Goal: Task Accomplishment & Management: Understand process/instructions

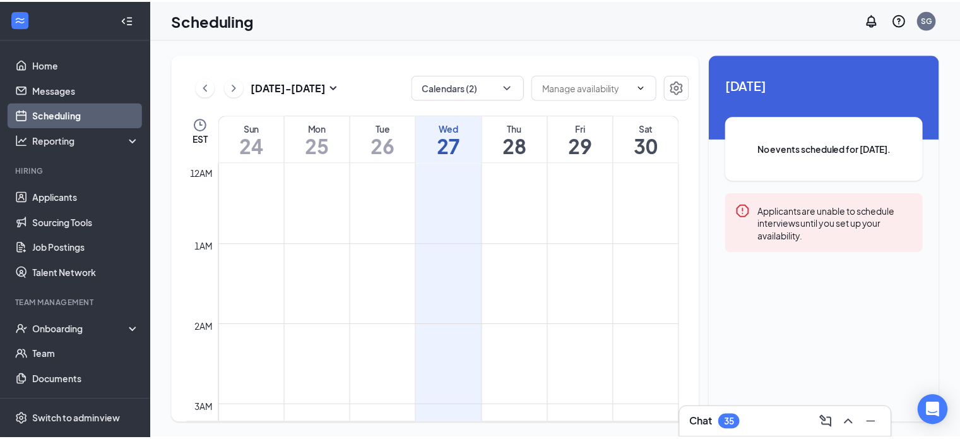
scroll to position [620, 0]
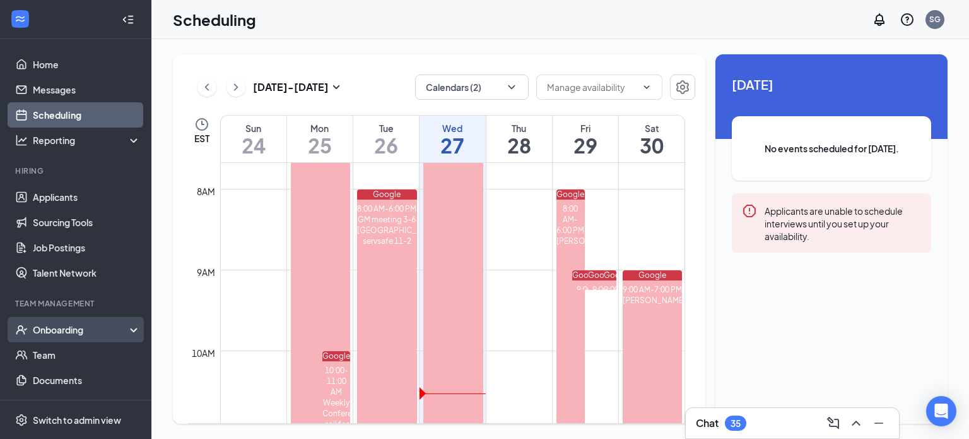
click at [69, 327] on div "Onboarding" at bounding box center [81, 329] width 97 height 13
click at [64, 355] on link "Overview" at bounding box center [87, 354] width 108 height 25
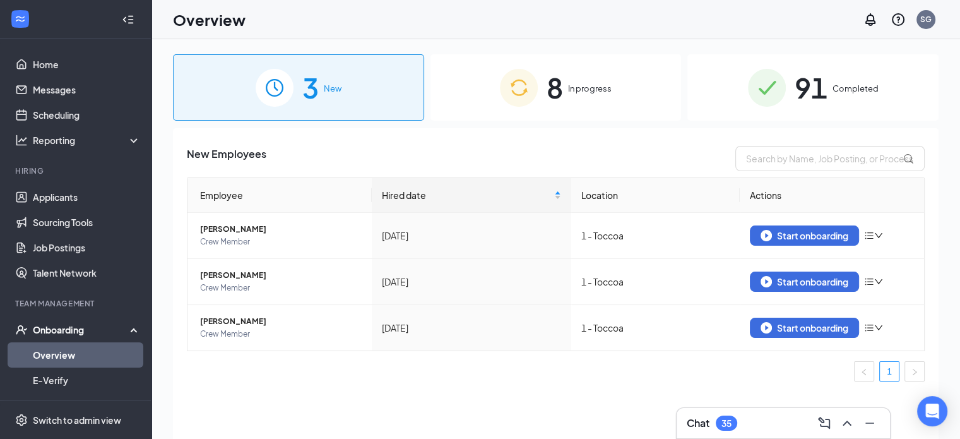
click at [568, 88] on span "In progress" at bounding box center [590, 88] width 44 height 13
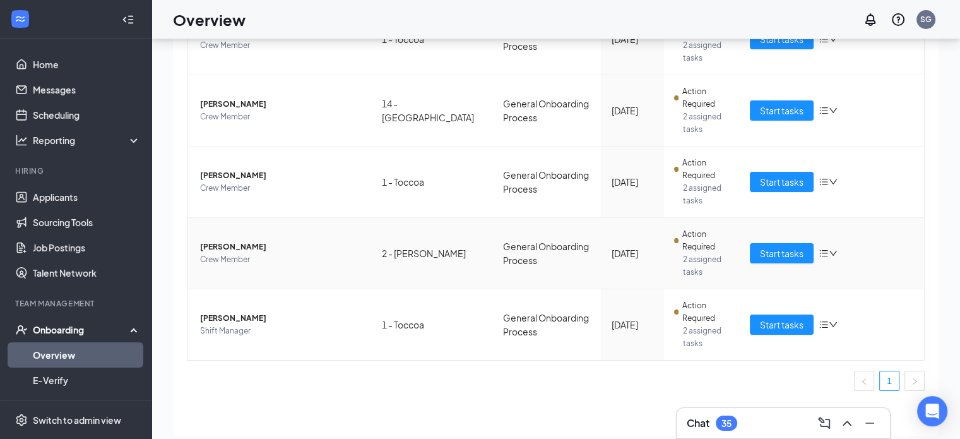
scroll to position [57, 0]
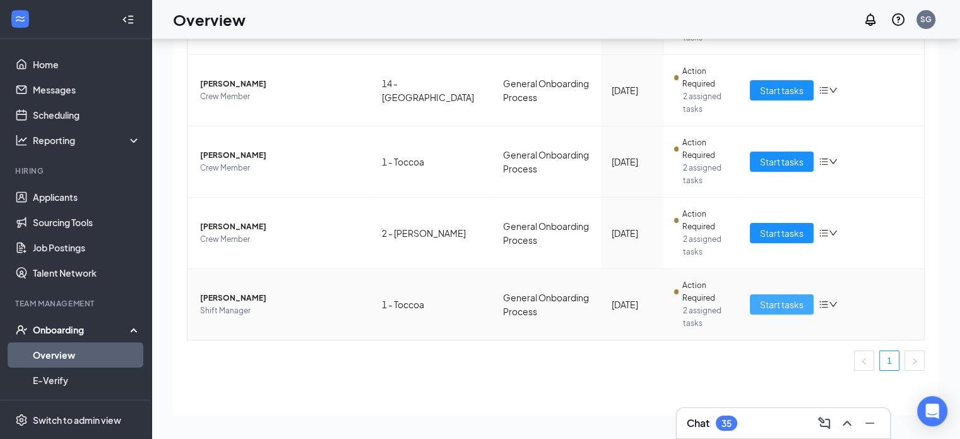
click at [787, 301] on span "Start tasks" at bounding box center [782, 304] width 44 height 14
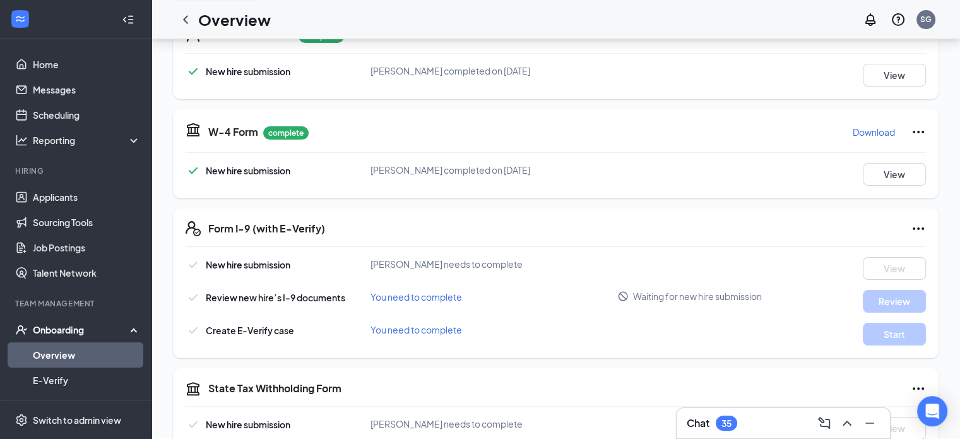
scroll to position [252, 0]
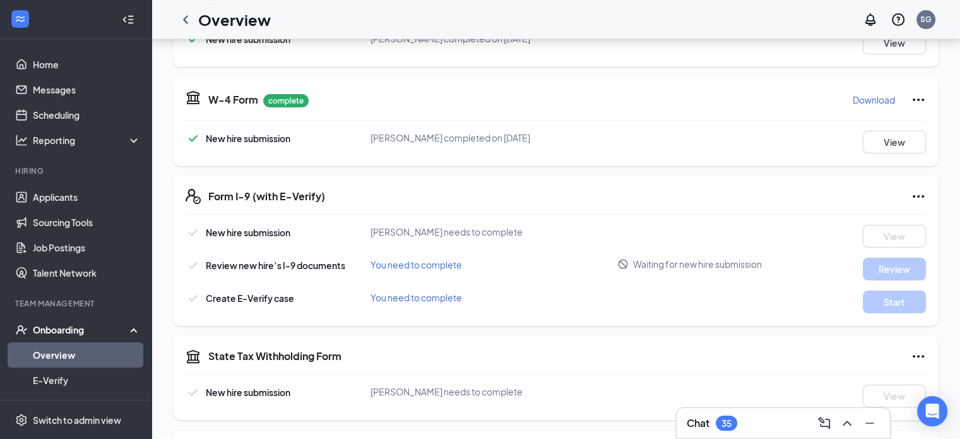
click at [404, 268] on div "You need to complete" at bounding box center [493, 264] width 247 height 14
click at [406, 264] on span "You need to complete" at bounding box center [415, 264] width 91 height 11
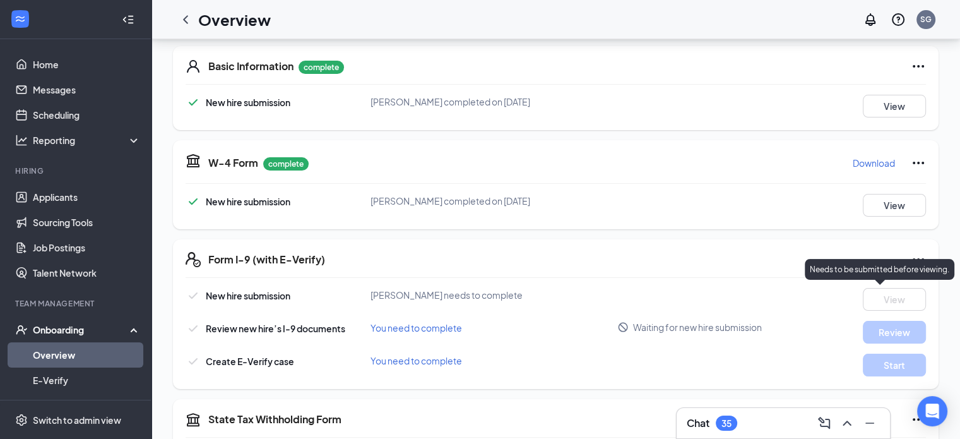
scroll to position [189, 0]
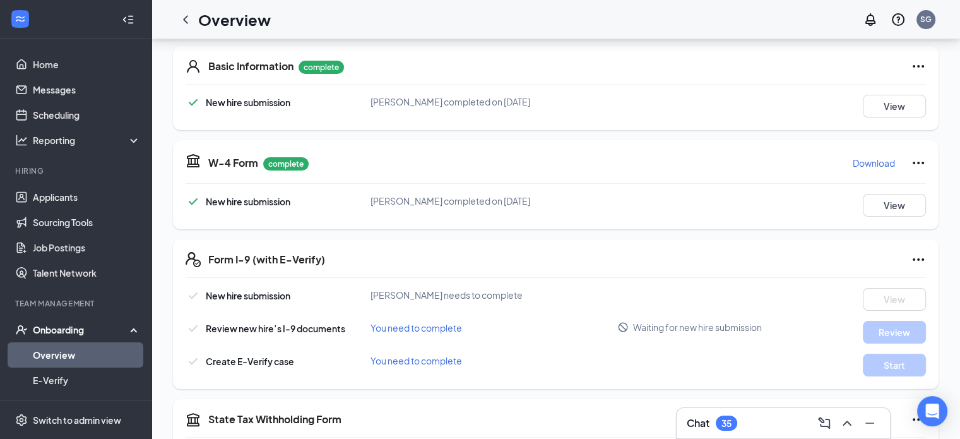
click at [913, 187] on div "W-4 Form complete Download New hire submission [PERSON_NAME] completed on [DATE…" at bounding box center [555, 184] width 765 height 89
click at [890, 208] on button "View" at bounding box center [894, 205] width 63 height 23
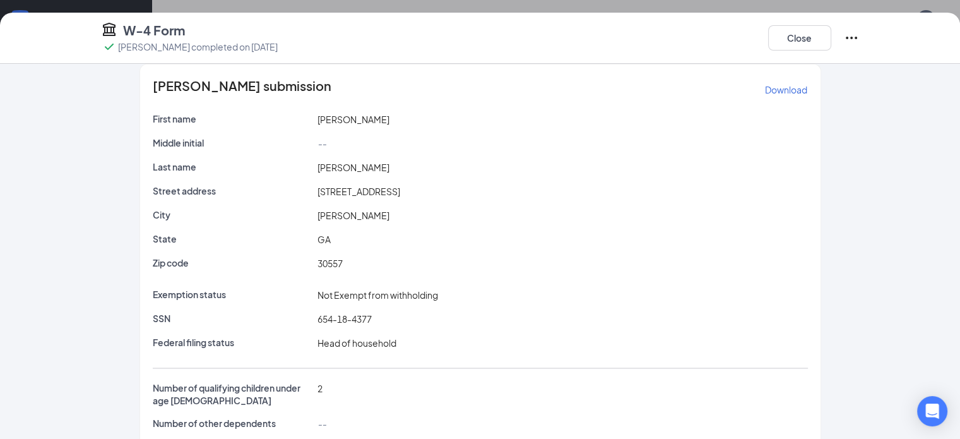
scroll to position [0, 0]
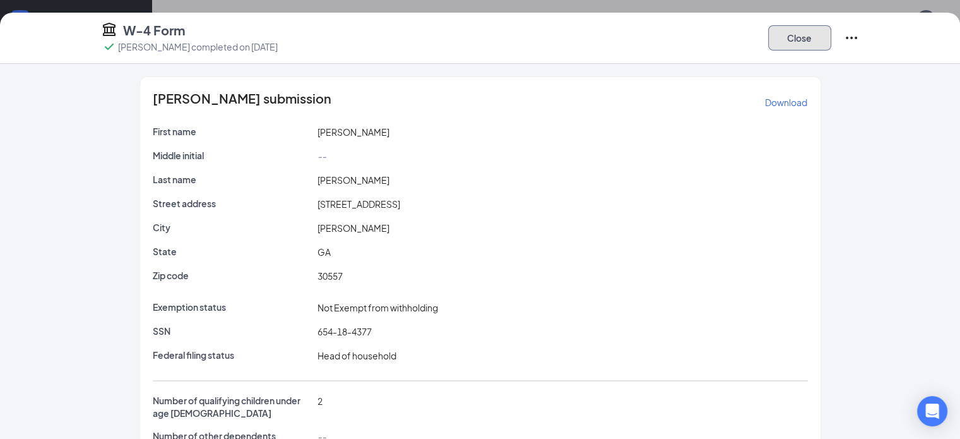
click at [831, 38] on button "Close" at bounding box center [799, 37] width 63 height 25
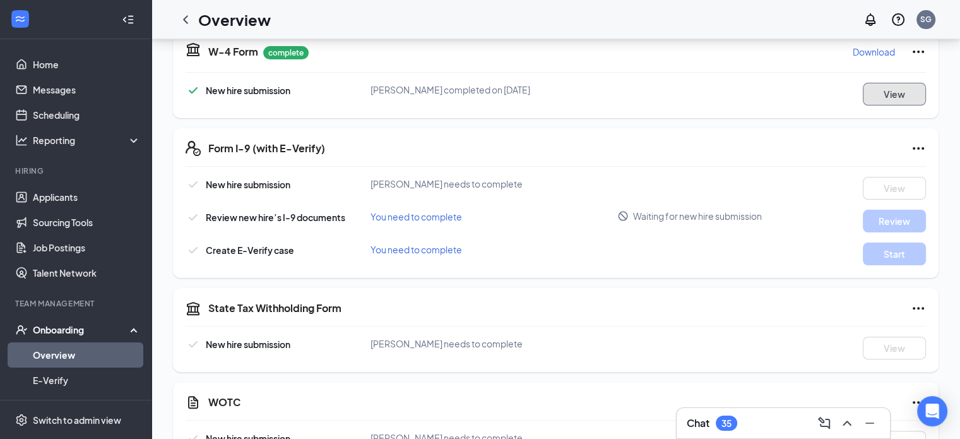
scroll to position [315, 0]
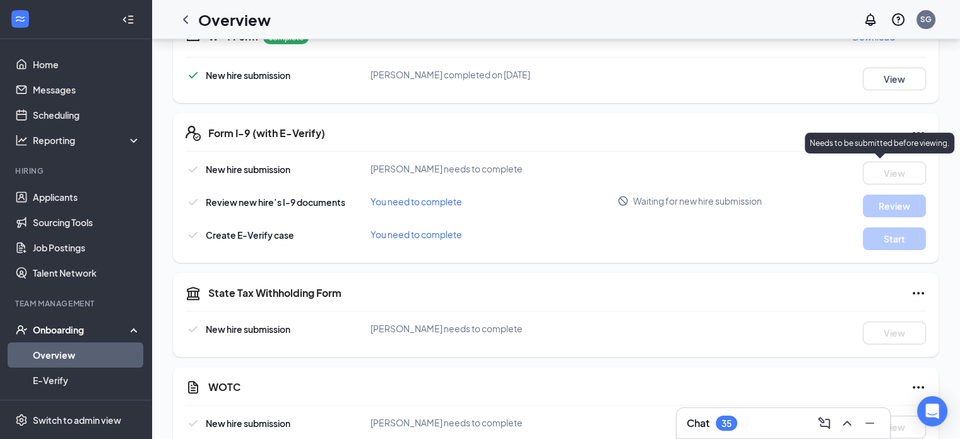
click at [916, 133] on div "Needs to be submitted before viewing." at bounding box center [879, 143] width 150 height 21
